Goal: Download file/media

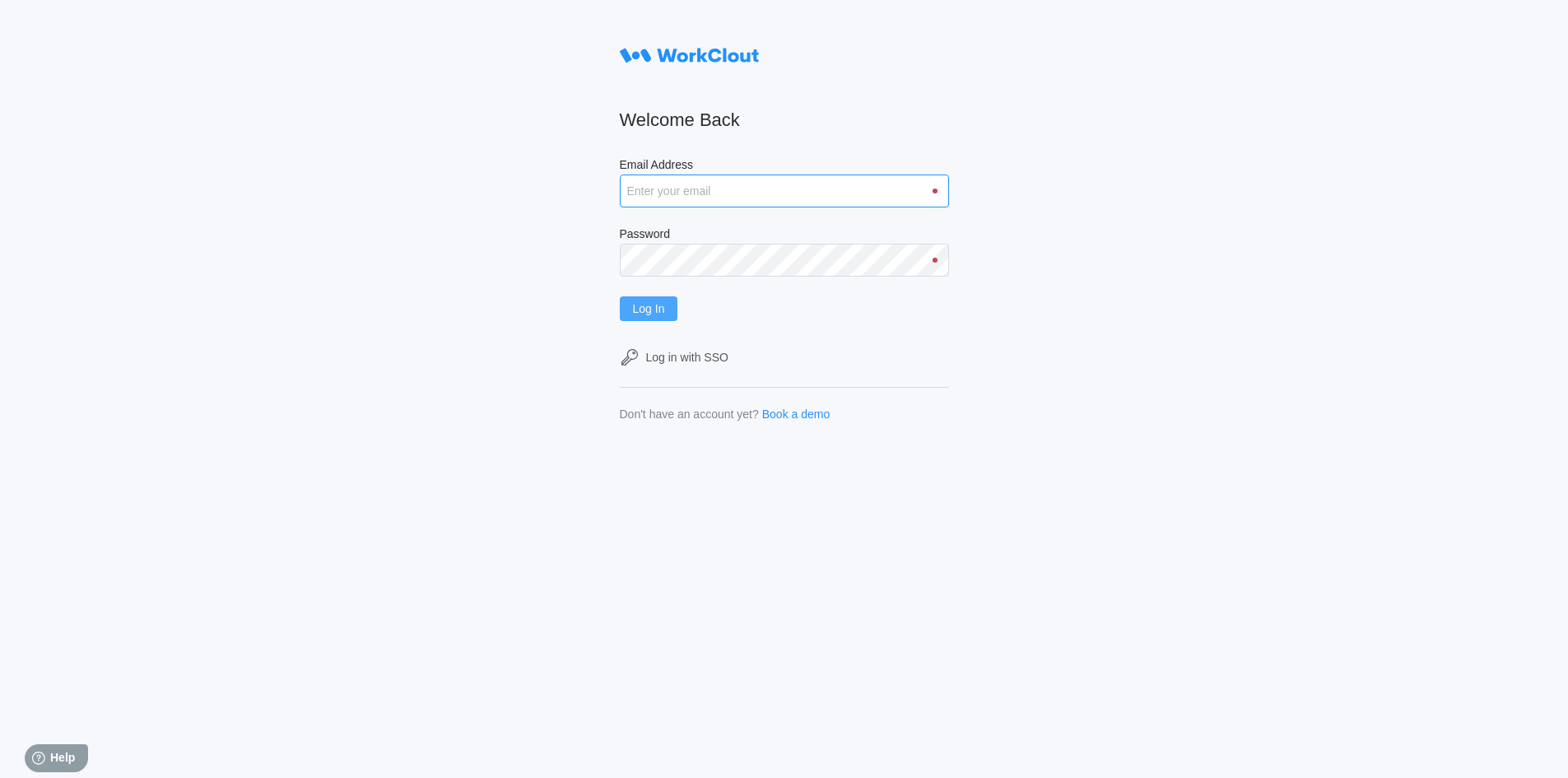
type input "rfetting@nationalmetalwares.com"
click at [655, 308] on span "Log In" at bounding box center [648, 308] width 32 height 11
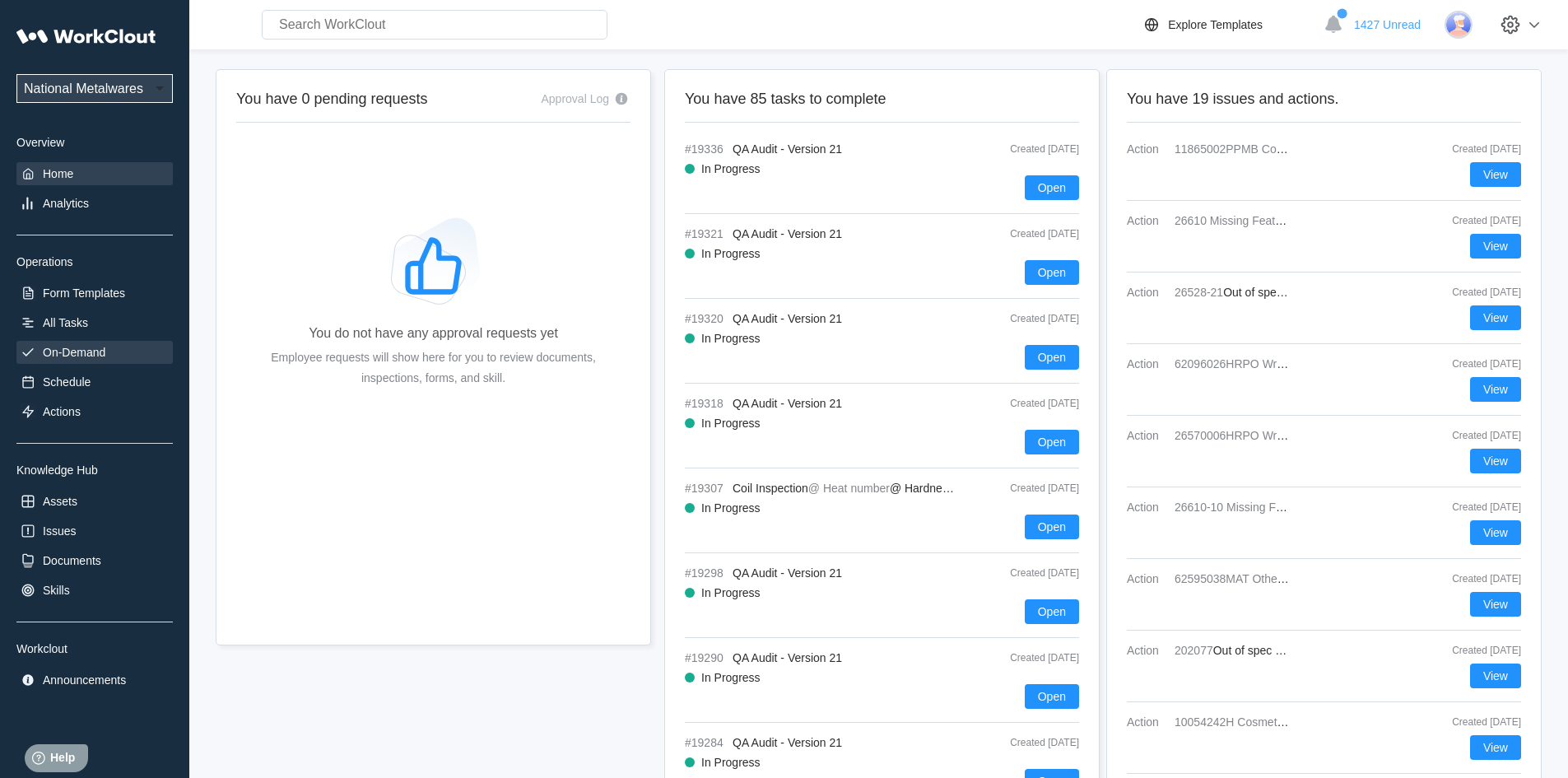
click at [98, 351] on div "On-Demand" at bounding box center [74, 352] width 62 height 13
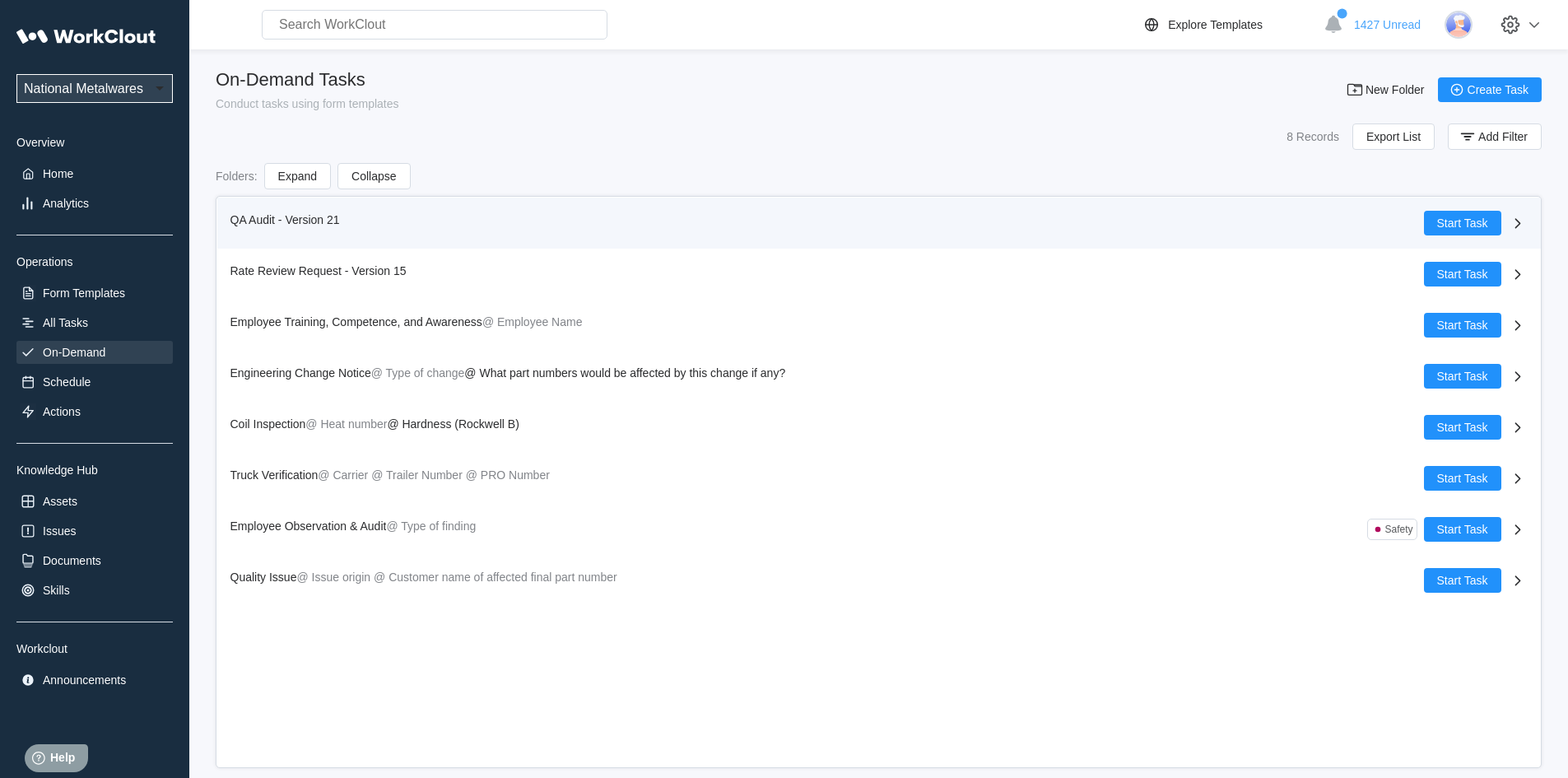
click at [261, 215] on span "QA Audit - Version 21" at bounding box center [285, 219] width 110 height 13
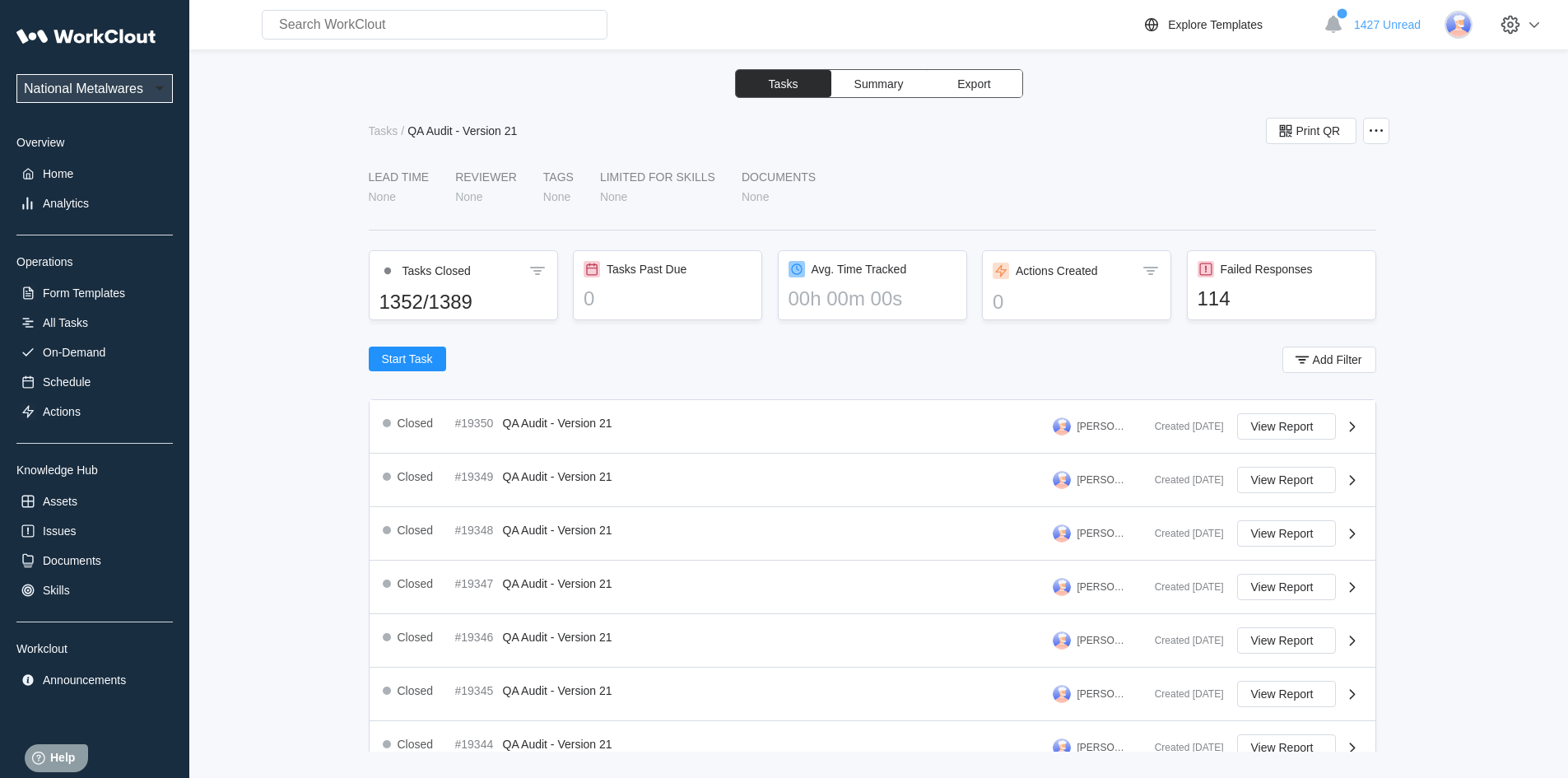
click at [982, 89] on span "Export" at bounding box center [974, 83] width 33 height 11
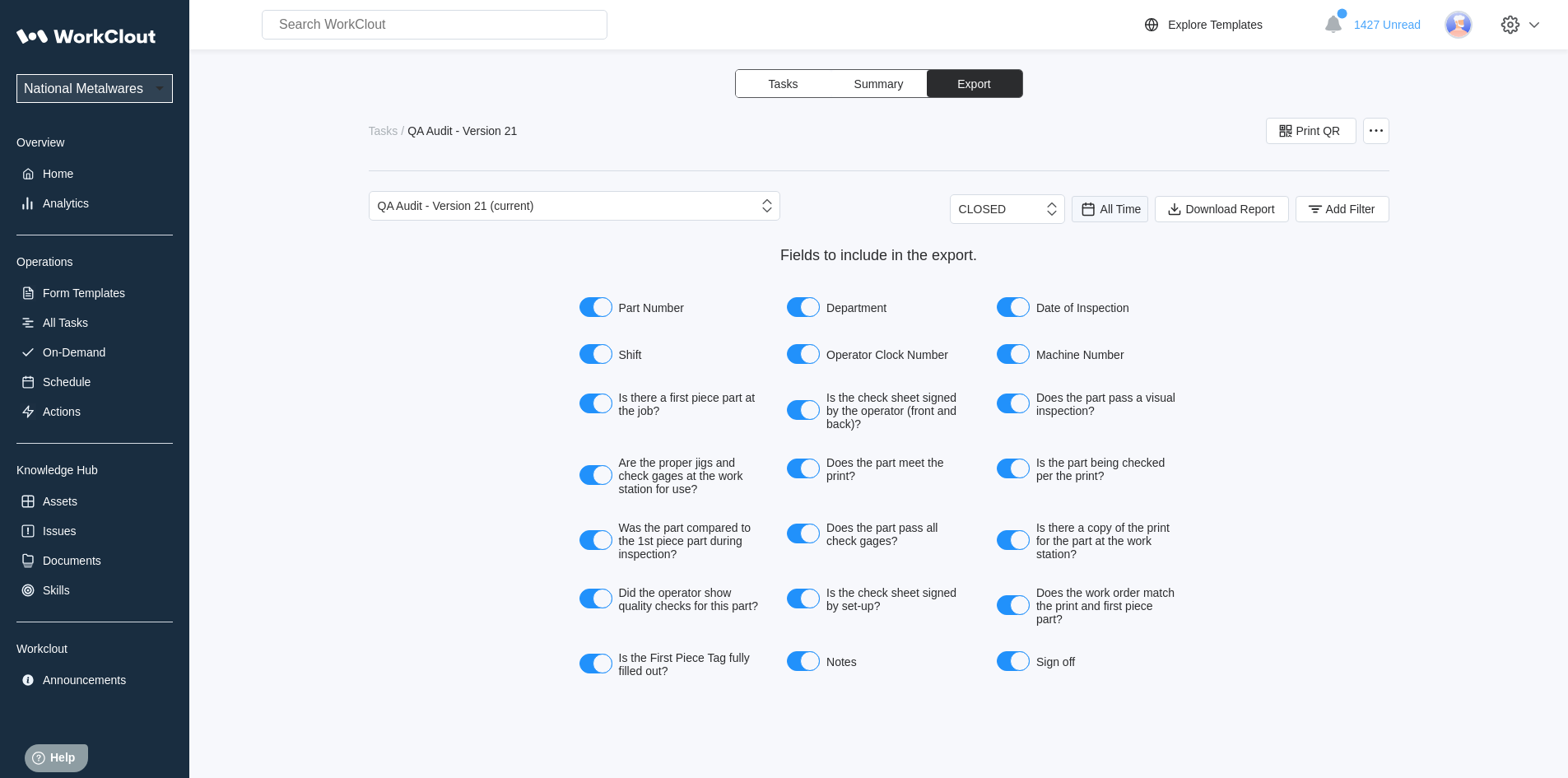
click at [1119, 207] on span "All Time" at bounding box center [1121, 209] width 41 height 13
click at [1105, 268] on div "Last day" at bounding box center [1088, 268] width 44 height 13
click at [1316, 206] on rect "button" at bounding box center [1315, 206] width 14 height 2
click at [990, 276] on icon at bounding box center [988, 274] width 18 height 18
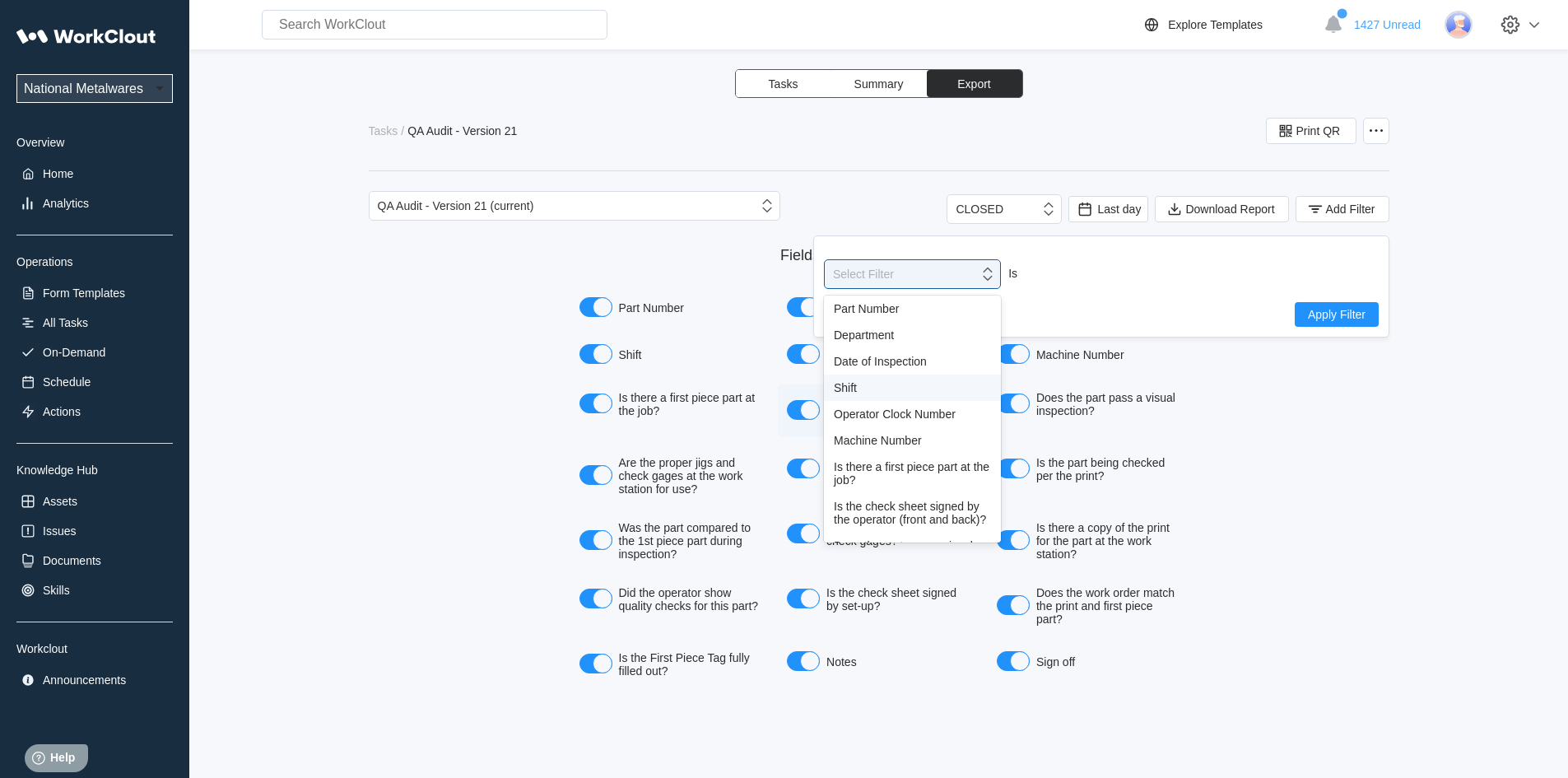
drag, startPoint x: 834, startPoint y: 393, endPoint x: 843, endPoint y: 393, distance: 9.0
click at [834, 393] on div "Shift" at bounding box center [912, 387] width 157 height 13
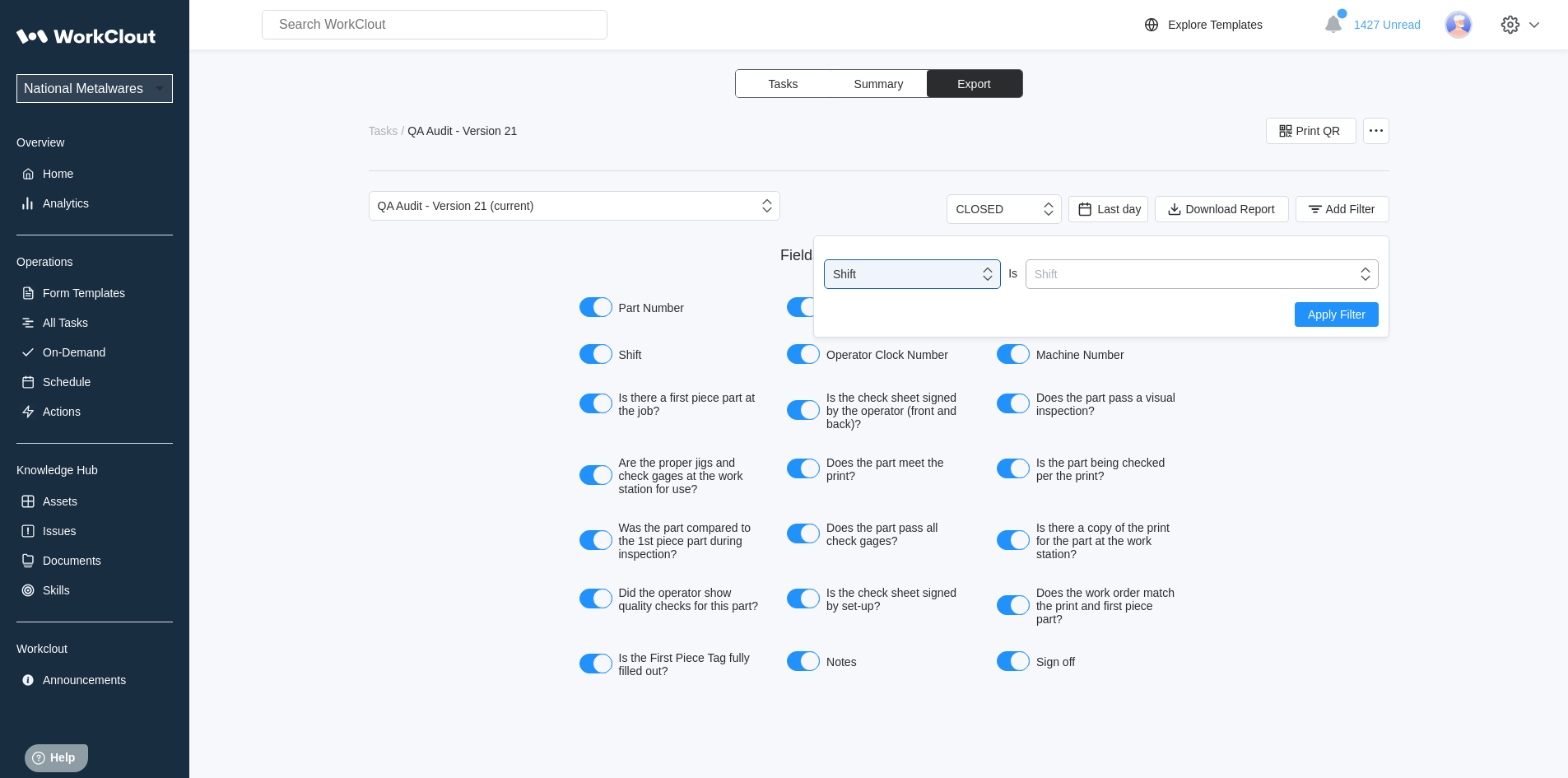
click at [1368, 277] on icon at bounding box center [1365, 274] width 9 height 13
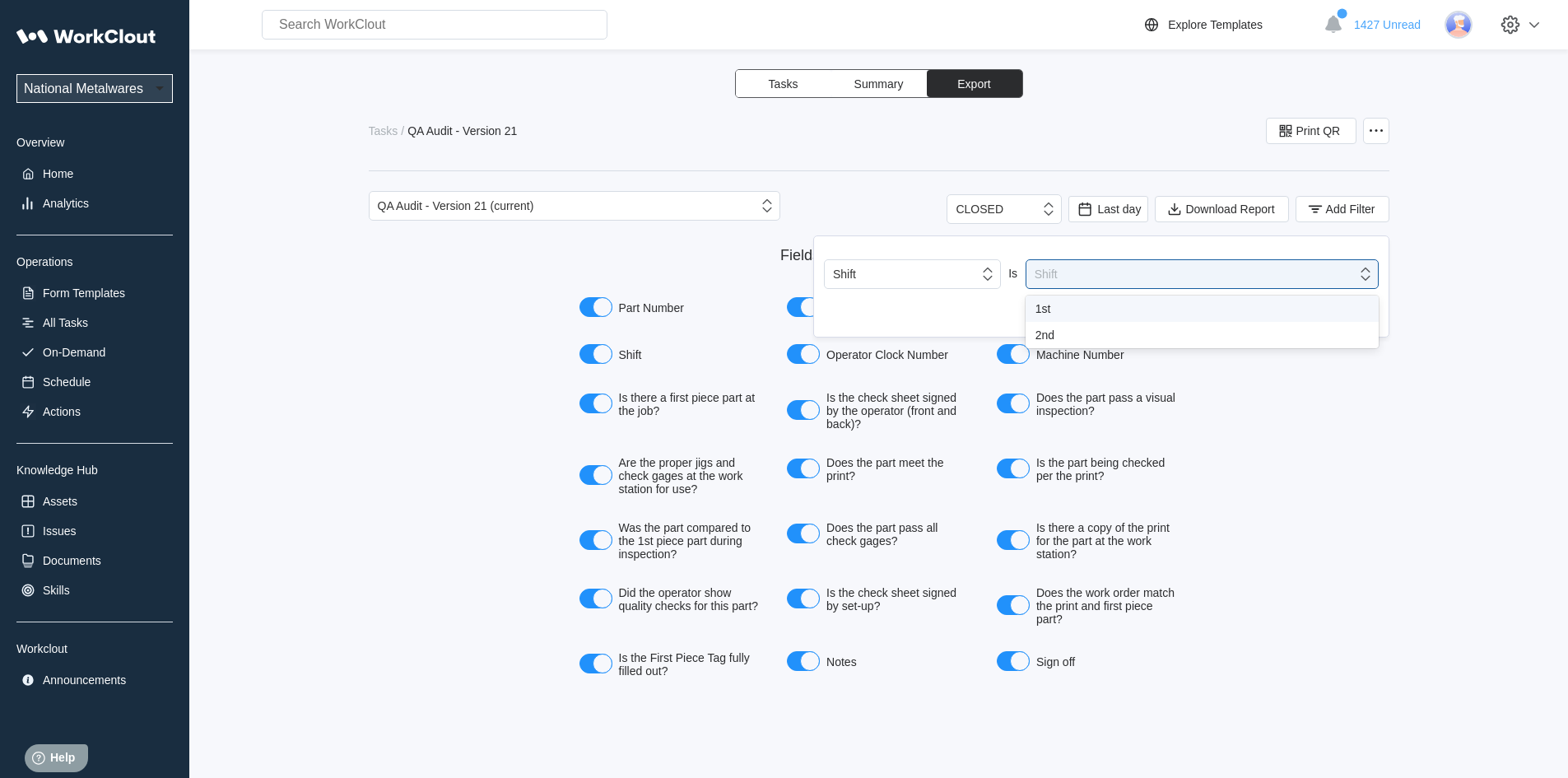
click at [1042, 303] on div "1st" at bounding box center [1202, 308] width 333 height 13
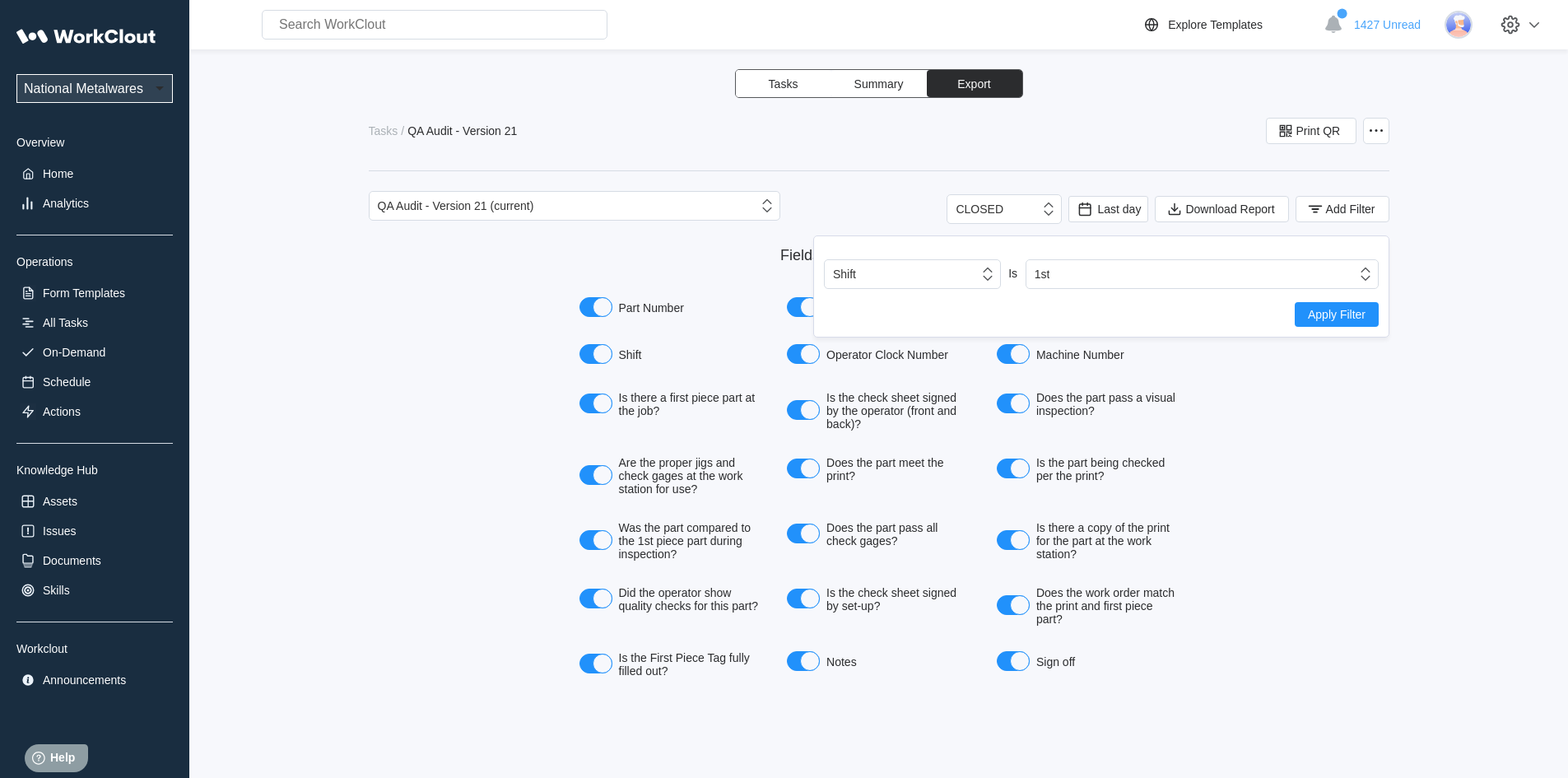
click at [1336, 310] on span "Apply Filter" at bounding box center [1337, 314] width 58 height 11
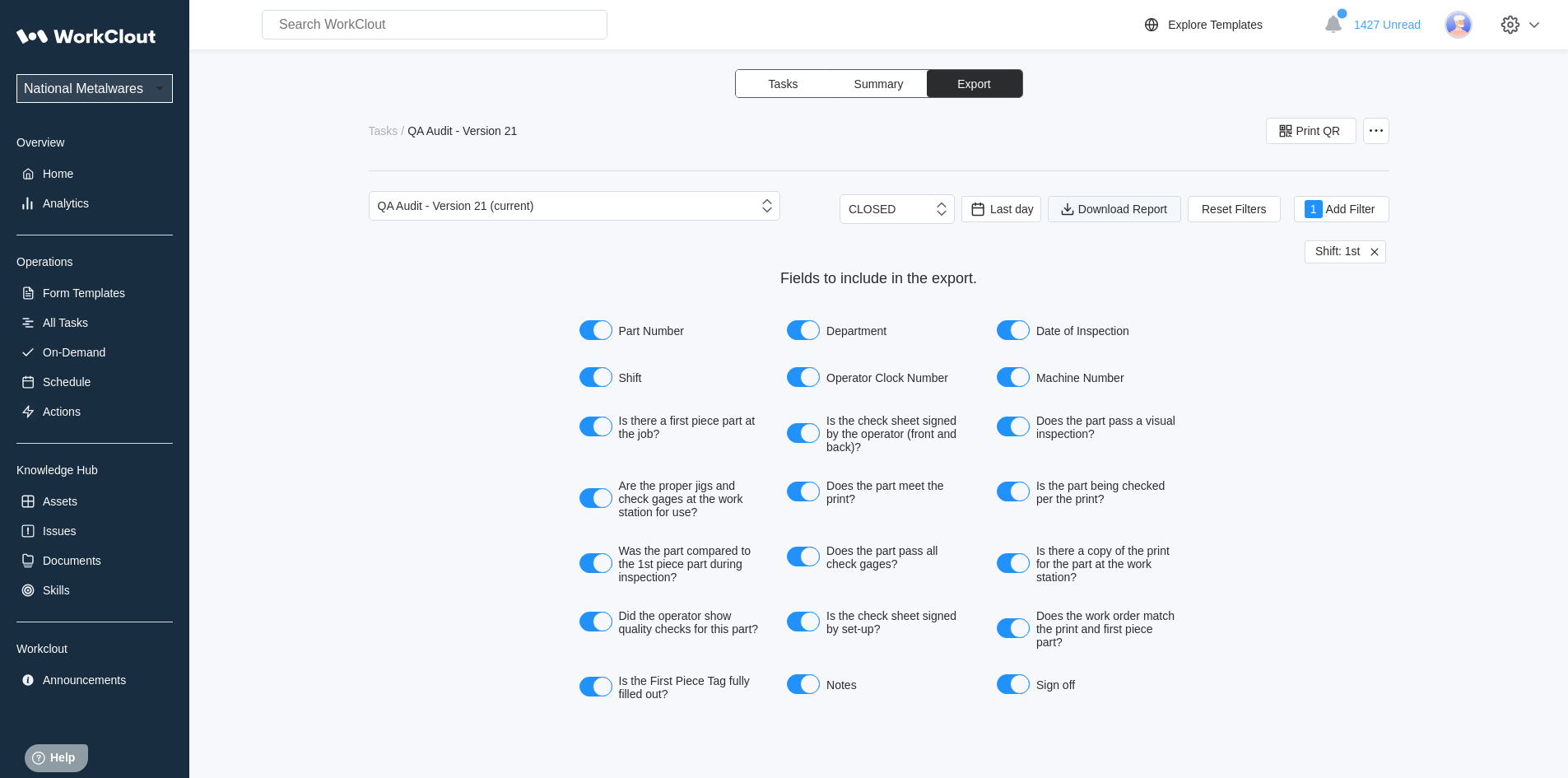
click at [1125, 200] on button "Download Report" at bounding box center [1114, 209] width 133 height 26
